Goal: Task Accomplishment & Management: Manage account settings

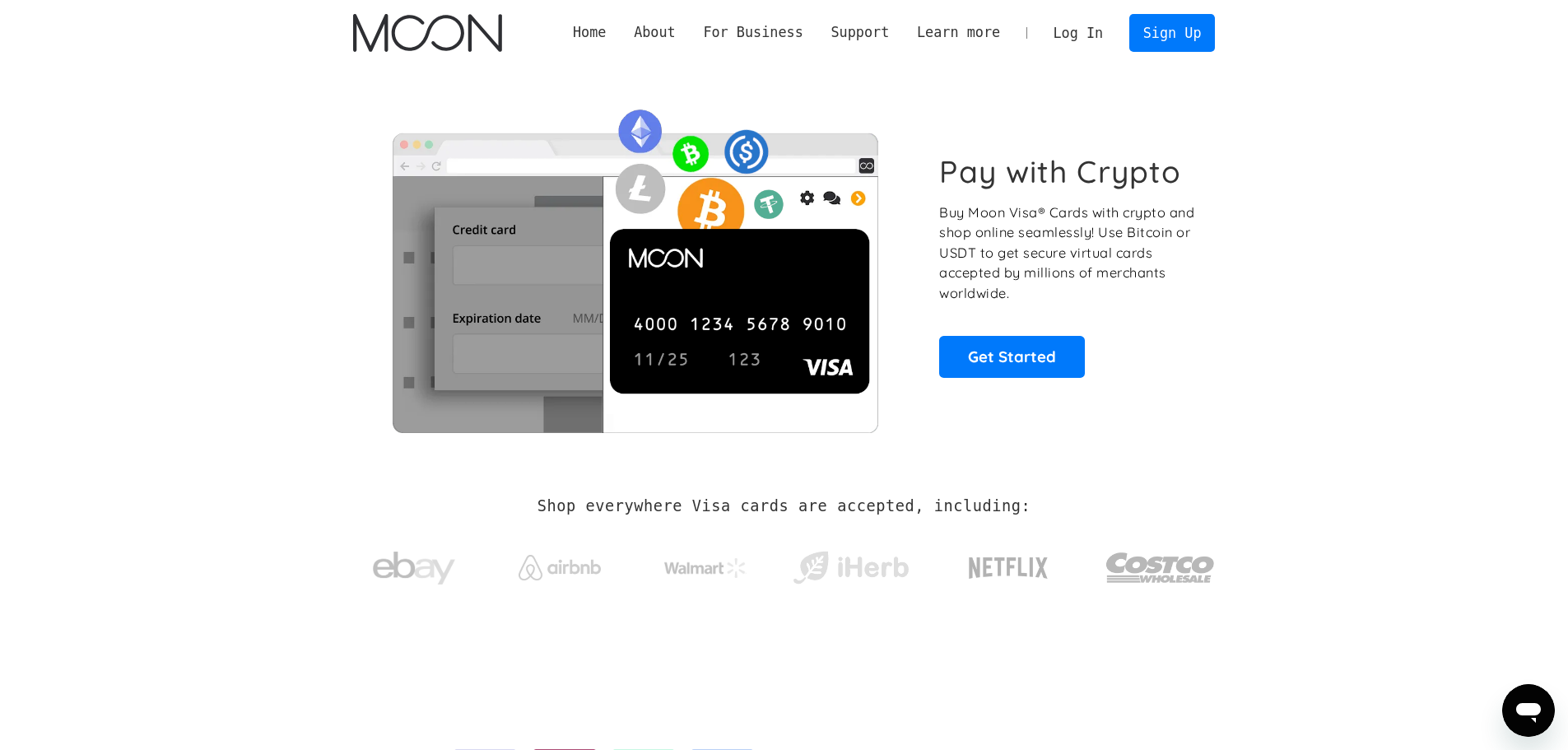
click at [1109, 29] on link "Log In" at bounding box center [1078, 33] width 78 height 36
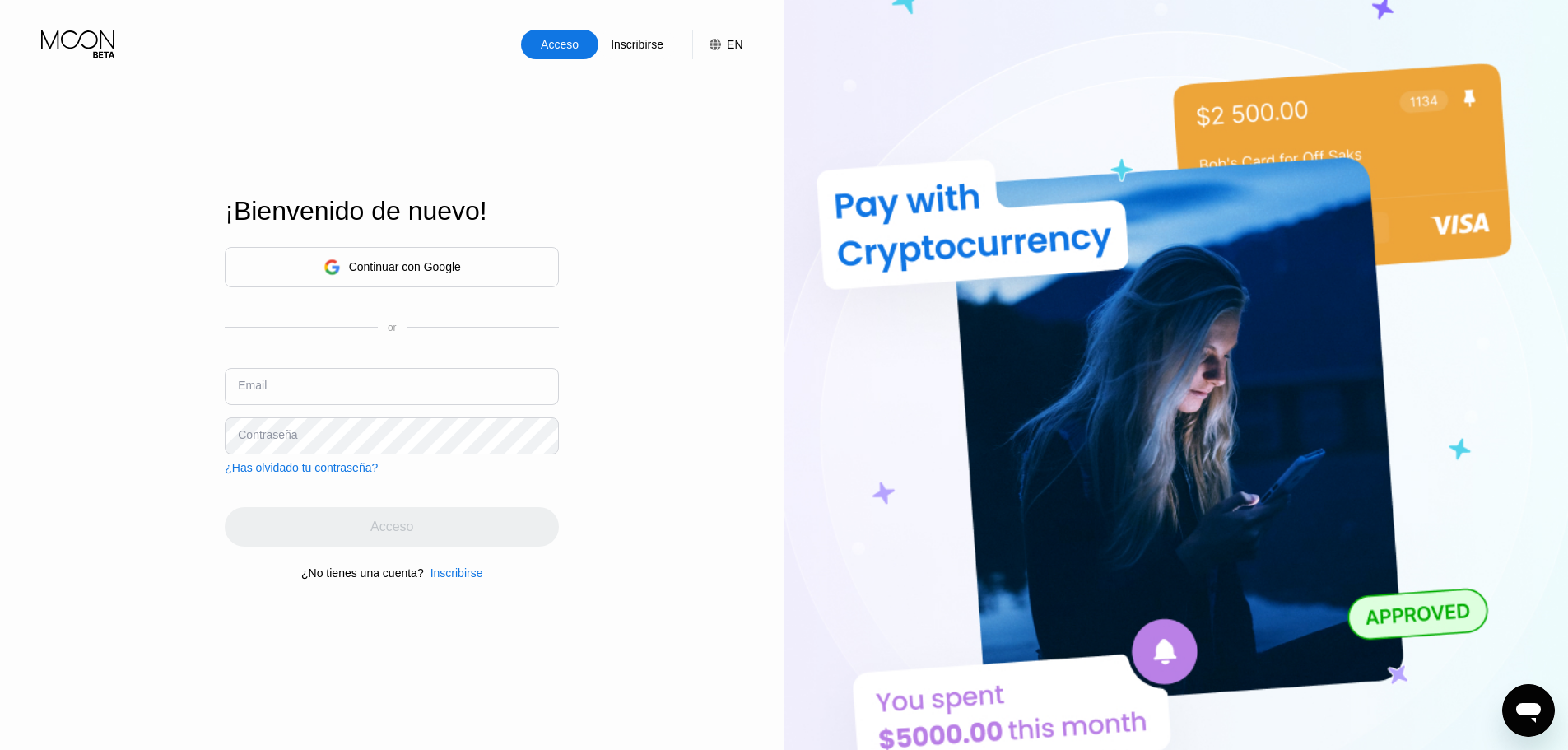
type input "[EMAIL_ADDRESS][DOMAIN_NAME]"
click at [420, 543] on div "Acceso" at bounding box center [392, 526] width 334 height 39
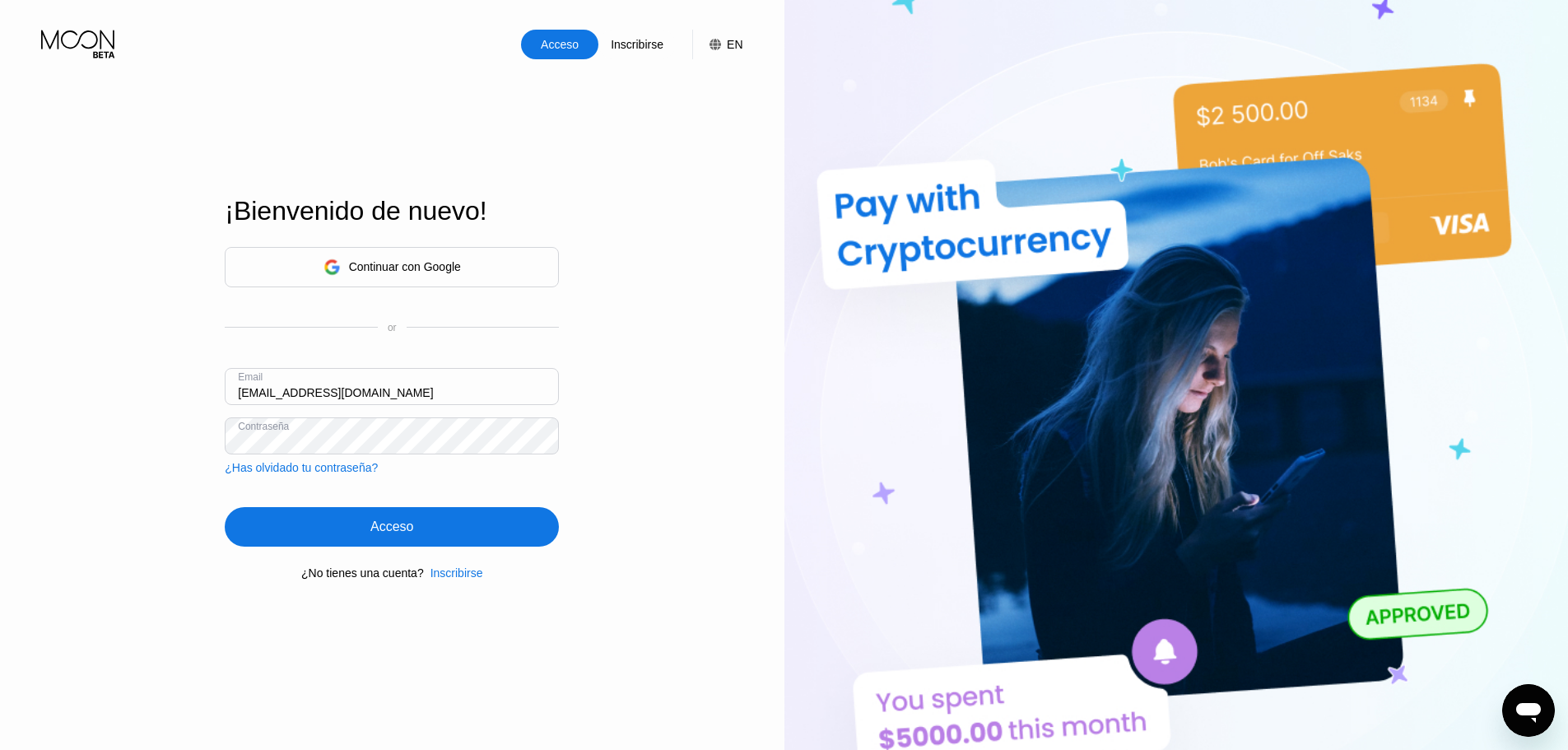
click at [0, 0] on i-yhvaop-y at bounding box center [0, 0] width 0 height 0
click at [403, 543] on div "Acceso" at bounding box center [392, 526] width 334 height 39
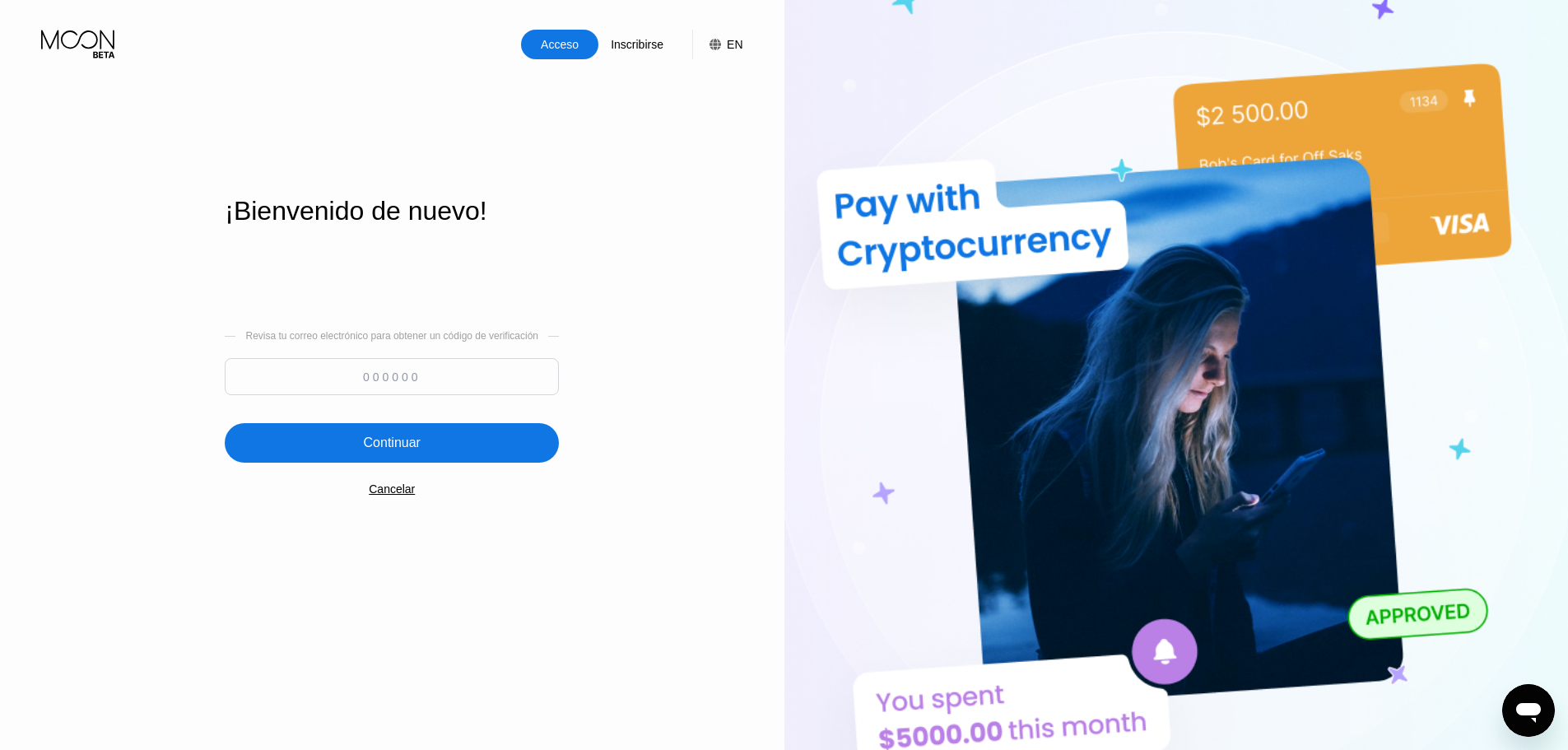
click at [502, 375] on input at bounding box center [392, 376] width 334 height 37
type input "497965"
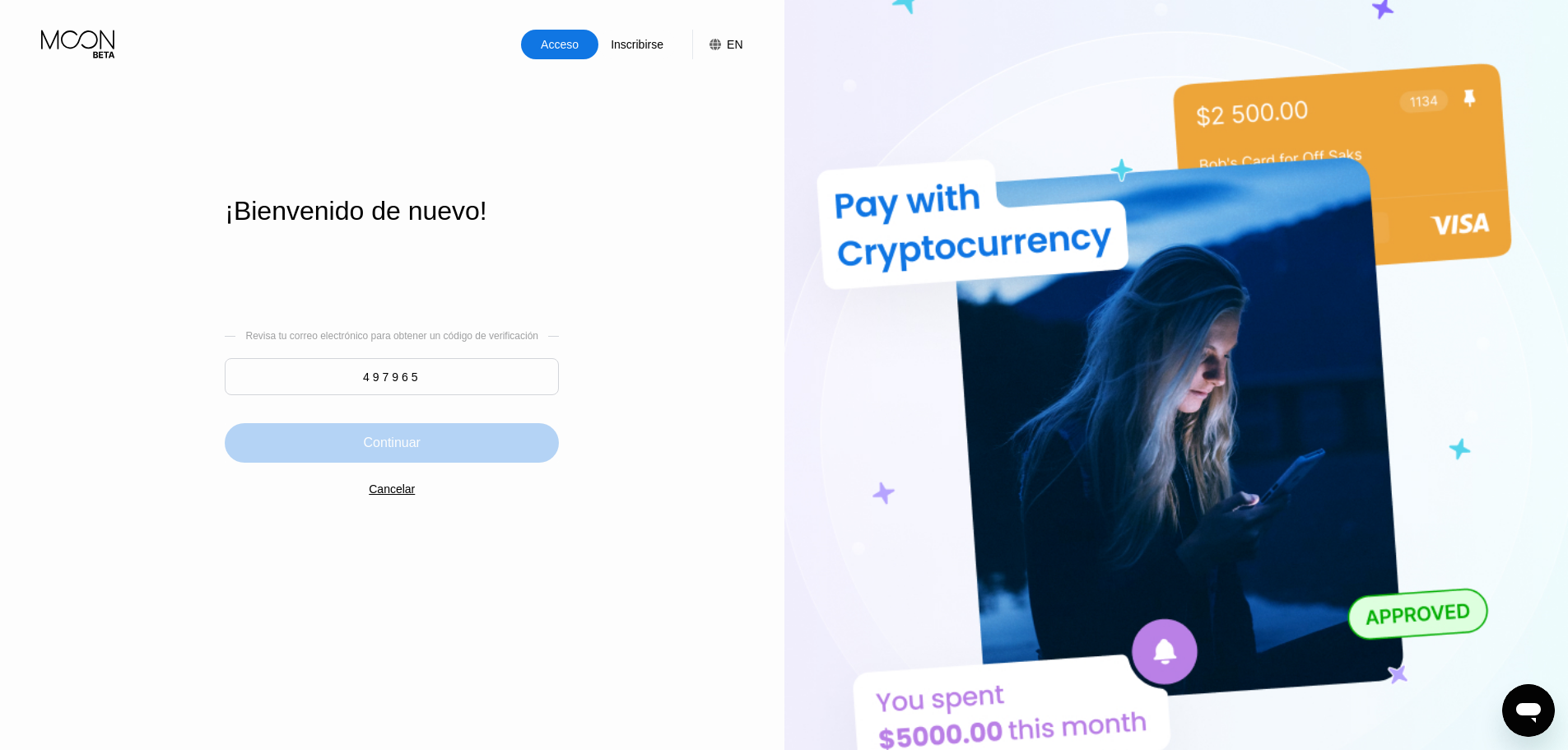
click at [463, 444] on div "Continuar" at bounding box center [392, 442] width 334 height 39
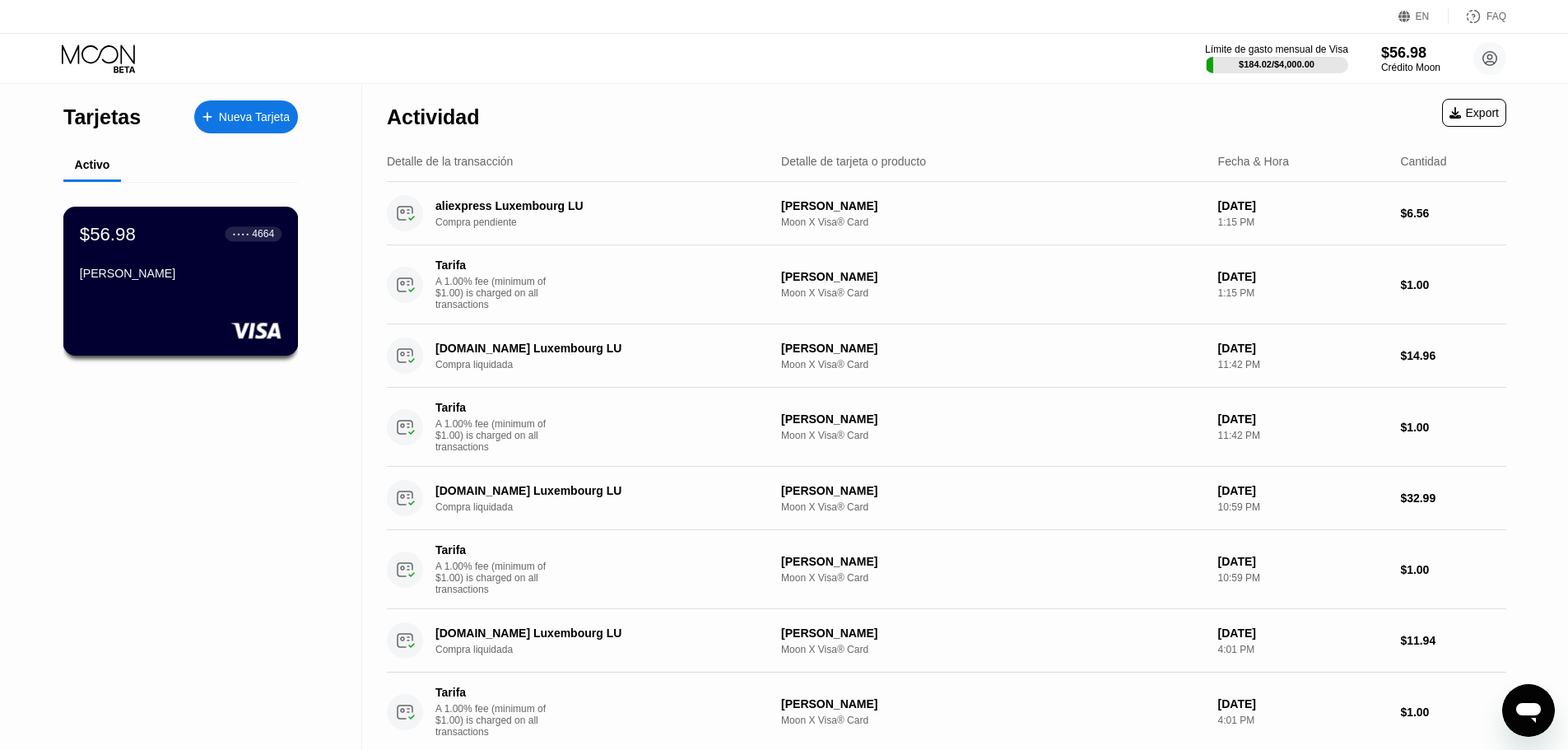
click at [139, 274] on div "[PERSON_NAME]" at bounding box center [180, 274] width 202 height 13
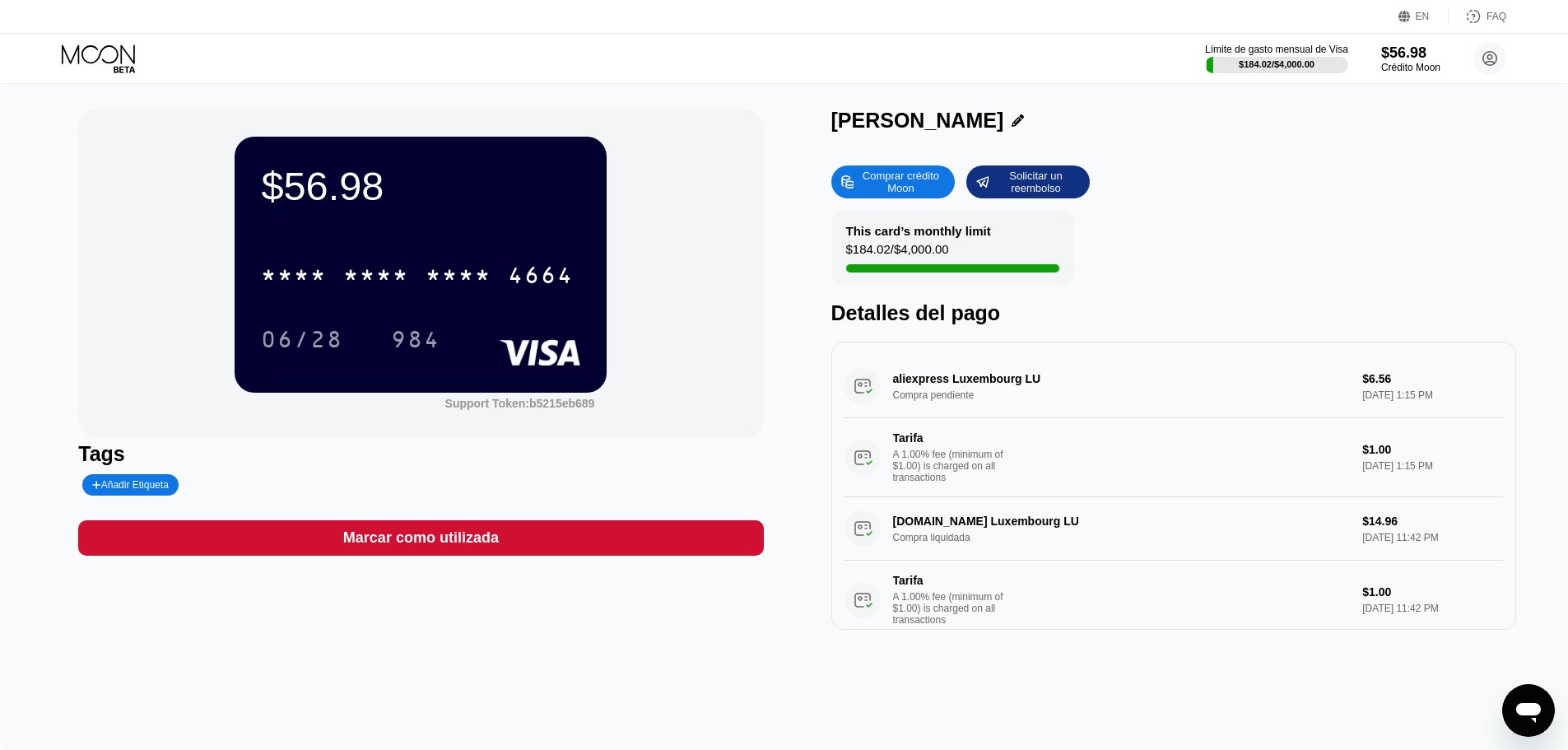
click at [1012, 120] on icon at bounding box center [1018, 121] width 12 height 12
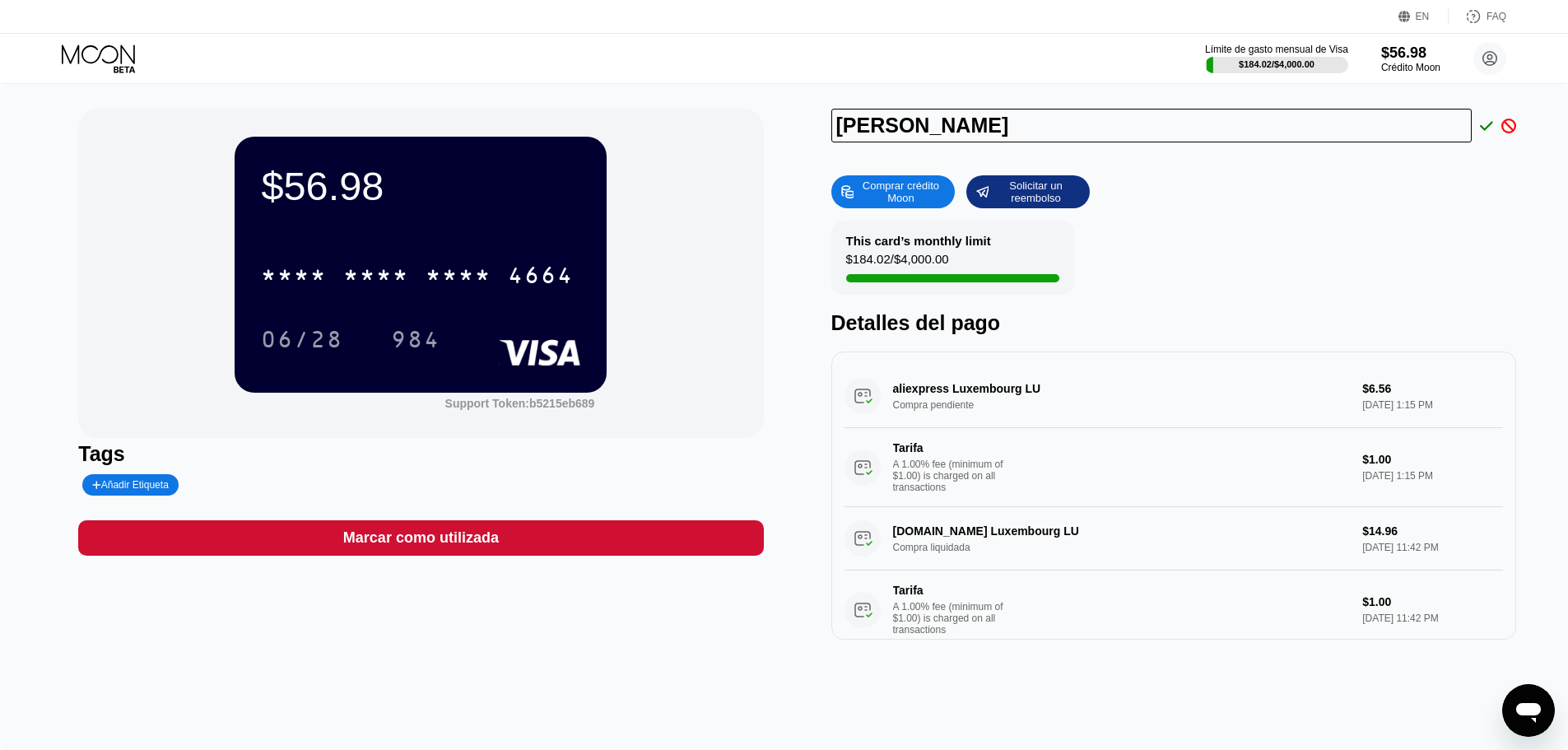
click at [999, 130] on input "[PERSON_NAME]" at bounding box center [1153, 125] width 641 height 33
type input "[PERSON_NAME]"
click at [1296, 244] on div "This card’s monthly limit $184.02 / $4,000.00 Detalles del pago" at bounding box center [1175, 277] width 685 height 115
click at [1484, 130] on icon at bounding box center [1487, 124] width 13 height 9
